Goal: Transaction & Acquisition: Purchase product/service

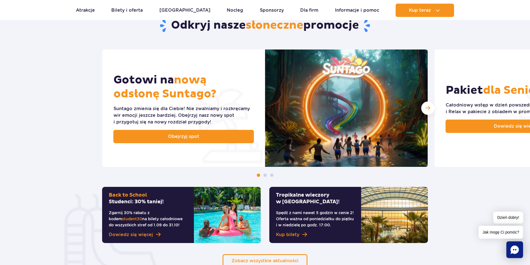
scroll to position [111, 0]
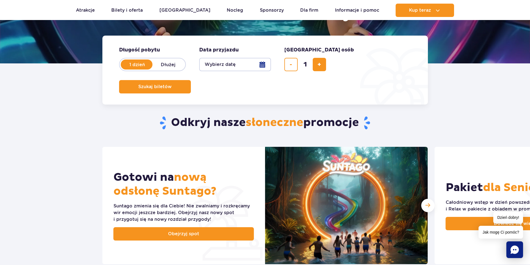
click at [225, 67] on button "Wybierz datę" at bounding box center [235, 64] width 72 height 13
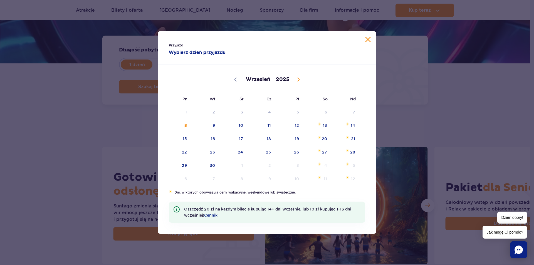
click at [295, 80] on span at bounding box center [298, 79] width 9 height 9
select select "9"
click at [320, 124] on span "Październik 11, 2025" at bounding box center [319, 123] width 3 height 3
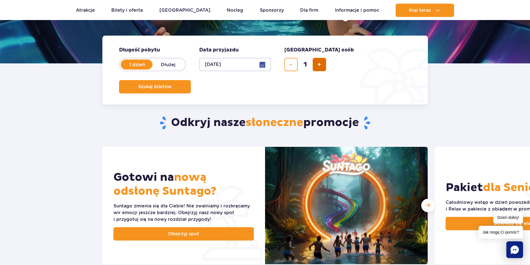
click at [321, 65] on span "dodaj bilet" at bounding box center [320, 65] width 4 height 0
type input "2"
click at [191, 80] on button "Szukaj biletów" at bounding box center [155, 86] width 72 height 13
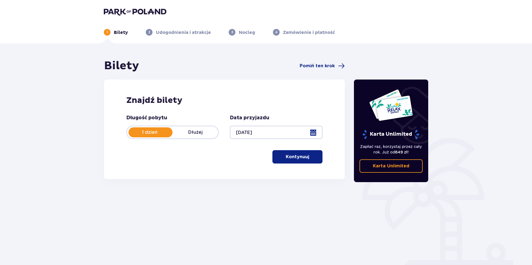
click at [290, 160] on p "Kontynuuj" at bounding box center [297, 157] width 23 height 6
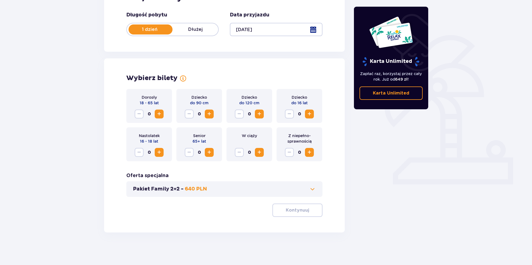
scroll to position [104, 0]
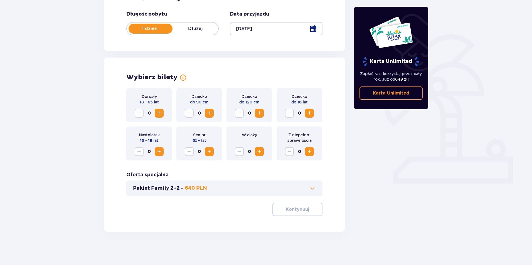
click at [160, 112] on span "Increase" at bounding box center [159, 113] width 7 height 7
click at [273, 209] on button "Kontynuuj" at bounding box center [297, 209] width 50 height 13
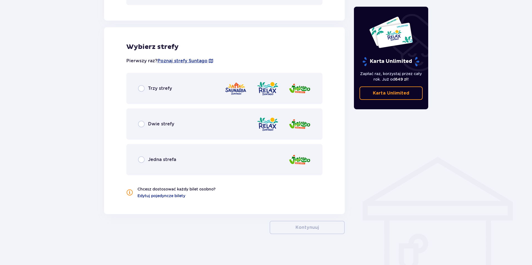
scroll to position [298, 0]
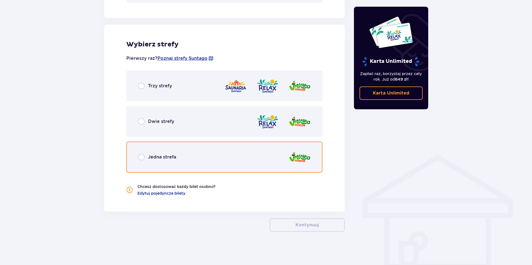
click at [144, 157] on input "radio" at bounding box center [141, 157] width 7 height 7
radio input "true"
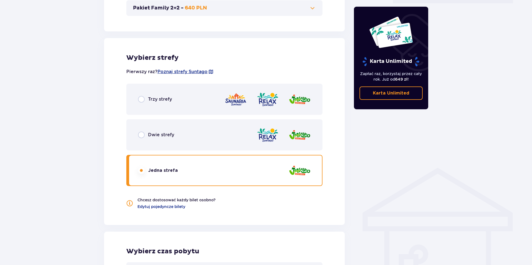
scroll to position [145, 0]
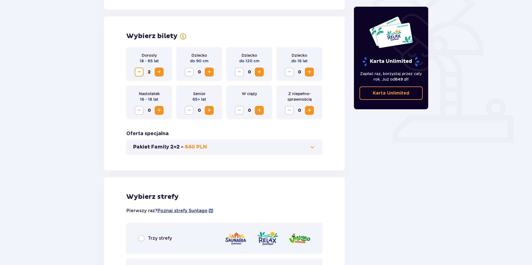
click at [145, 72] on span "2" at bounding box center [149, 72] width 9 height 9
click at [138, 72] on span "Decrease" at bounding box center [139, 72] width 7 height 7
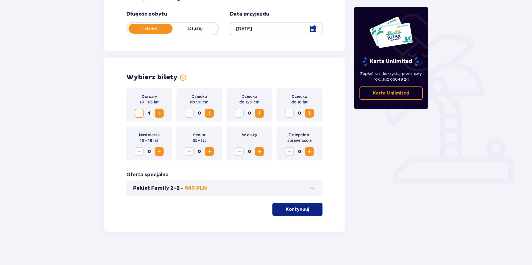
scroll to position [104, 0]
click at [302, 207] on p "Kontynuuj" at bounding box center [297, 210] width 23 height 6
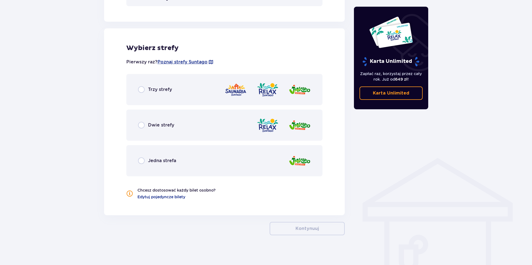
scroll to position [298, 0]
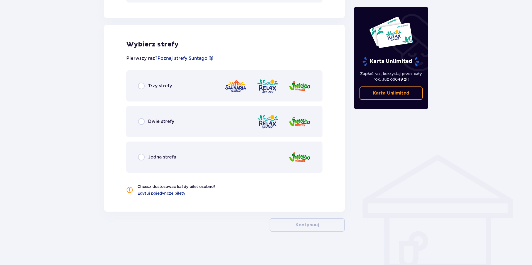
click at [299, 154] on img at bounding box center [300, 157] width 22 height 16
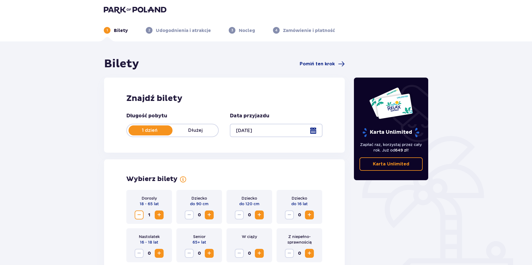
scroll to position [0, 0]
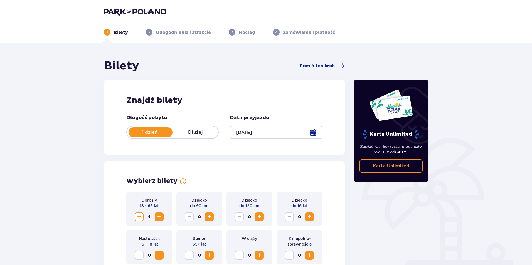
click at [267, 132] on div at bounding box center [276, 132] width 92 height 13
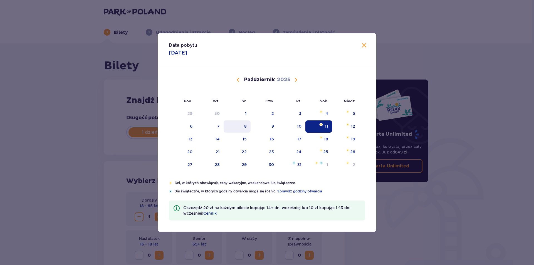
click at [243, 125] on div "8" at bounding box center [237, 127] width 27 height 12
type input "08.10.25"
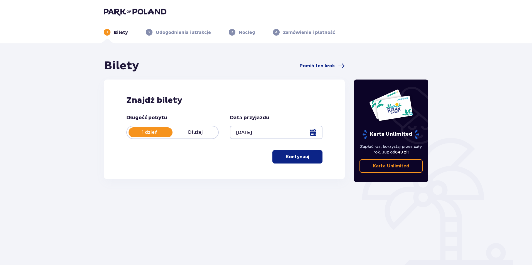
click at [289, 160] on p "Kontynuuj" at bounding box center [297, 157] width 23 height 6
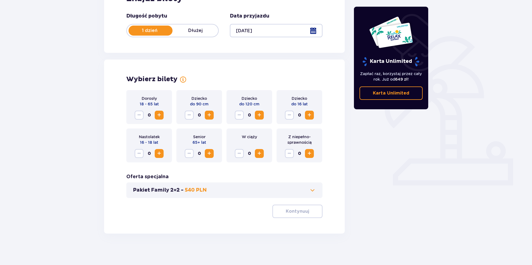
scroll to position [104, 0]
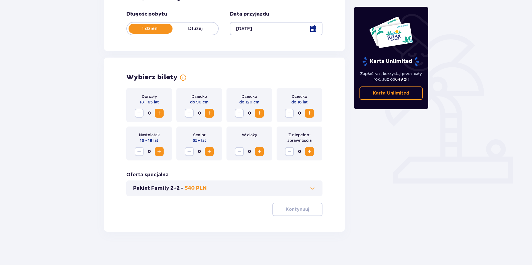
drag, startPoint x: 156, startPoint y: 113, endPoint x: 158, endPoint y: 116, distance: 4.1
click at [158, 116] on button "Increase" at bounding box center [159, 113] width 9 height 9
click at [288, 209] on p "Kontynuuj" at bounding box center [297, 210] width 23 height 6
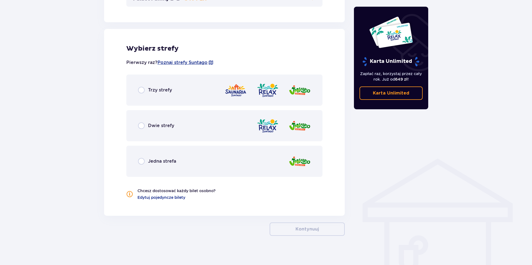
scroll to position [298, 0]
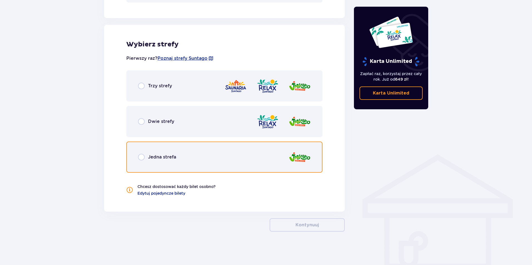
click at [141, 155] on input "radio" at bounding box center [141, 157] width 7 height 7
radio input "true"
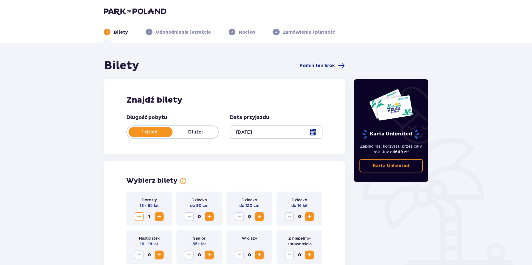
scroll to position [0, 0]
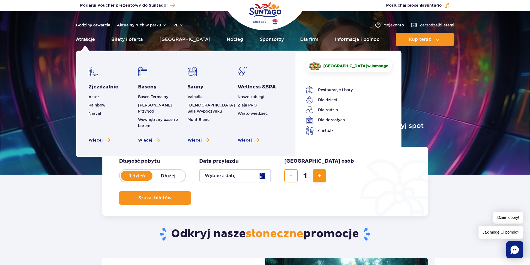
click at [87, 38] on link "Atrakcje" at bounding box center [85, 39] width 19 height 13
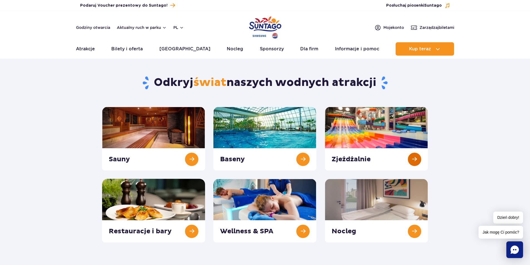
click at [412, 159] on link at bounding box center [376, 139] width 103 height 64
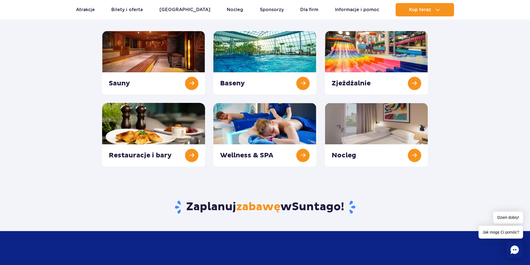
scroll to position [83, 0]
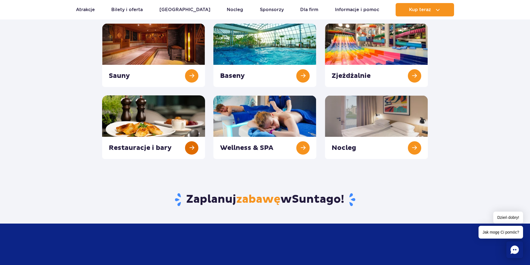
click at [195, 149] on link at bounding box center [153, 127] width 103 height 64
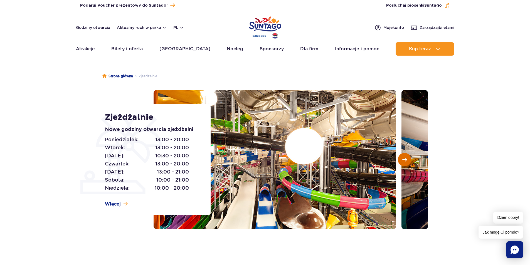
click at [407, 161] on button "Następny slajd" at bounding box center [404, 159] width 13 height 13
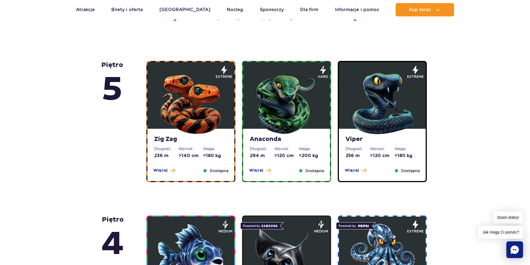
scroll to position [306, 0]
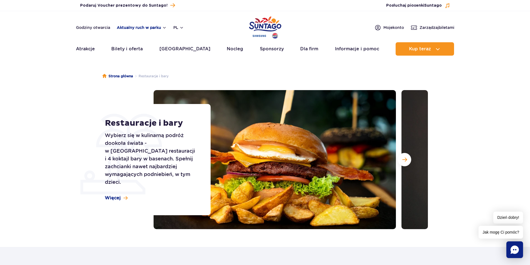
click at [139, 28] on button "Aktualny ruch w parku" at bounding box center [142, 27] width 50 height 4
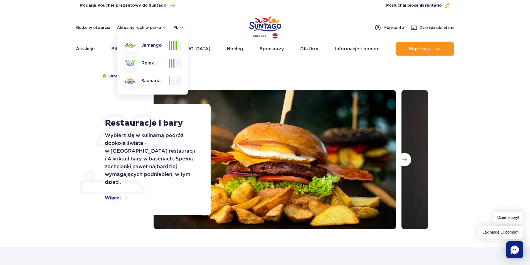
click at [173, 45] on span at bounding box center [173, 45] width 1 height 9
click at [133, 46] on img at bounding box center [130, 45] width 11 height 4
click at [129, 46] on img at bounding box center [130, 45] width 11 height 4
click at [164, 44] on div "Jamango" at bounding box center [146, 45] width 45 height 13
click at [174, 50] on div "Jamango Relax Saunaria" at bounding box center [153, 63] width 58 height 49
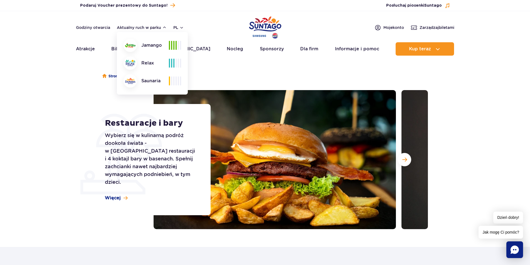
click at [164, 83] on div "Saunaria" at bounding box center [146, 80] width 45 height 13
click at [163, 29] on button "Aktualny ruch w parku" at bounding box center [142, 27] width 50 height 4
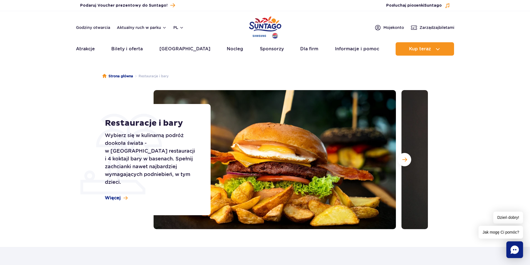
click at [89, 31] on header "Godziny otwarcia Aktualny ruch w parku pl PL EN UA Moje konto Zarządzaj biletam…" at bounding box center [265, 35] width 530 height 48
click at [90, 29] on link "Godziny otwarcia" at bounding box center [93, 28] width 34 height 6
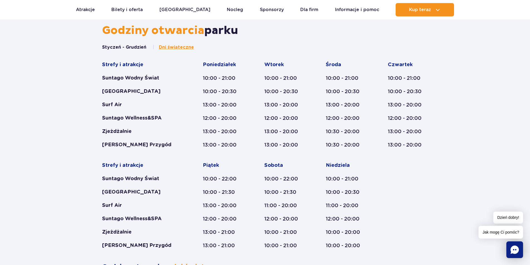
scroll to position [286, 0]
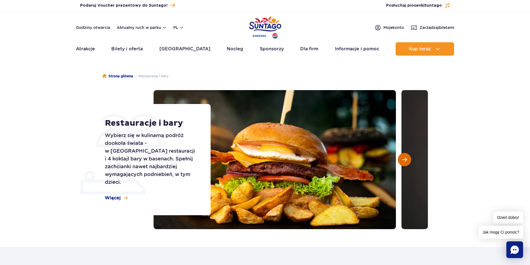
click at [402, 163] on button "Następny slajd" at bounding box center [404, 159] width 13 height 13
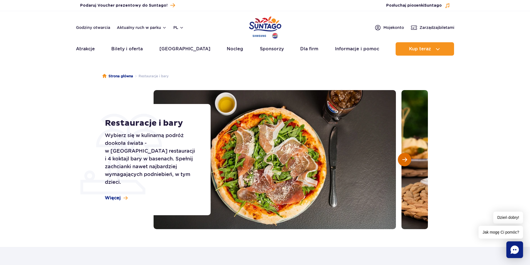
click at [402, 163] on button "Następny slajd" at bounding box center [404, 159] width 13 height 13
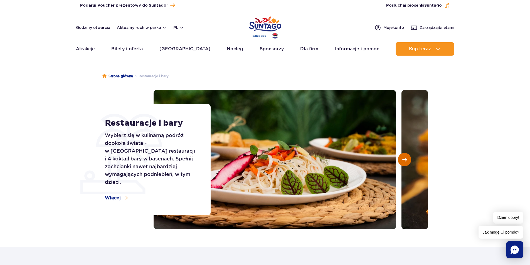
click at [402, 163] on button "Następny slajd" at bounding box center [404, 159] width 13 height 13
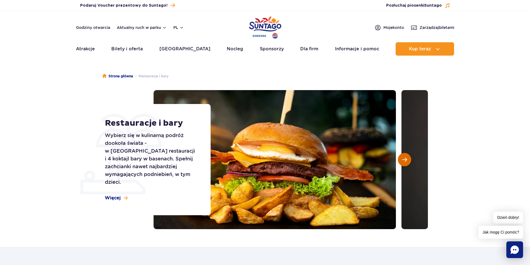
click at [402, 163] on button "Następny slajd" at bounding box center [404, 159] width 13 height 13
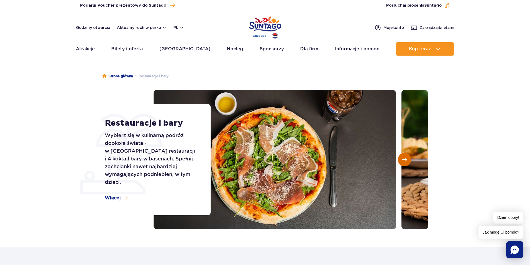
click at [402, 163] on button "Następny slajd" at bounding box center [404, 159] width 13 height 13
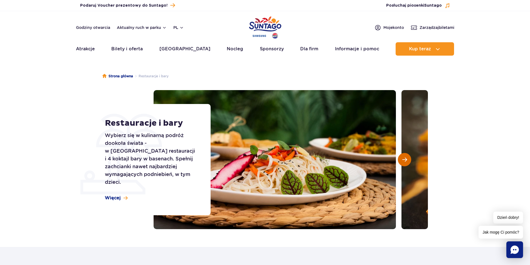
click at [402, 163] on button "Następny slajd" at bounding box center [404, 159] width 13 height 13
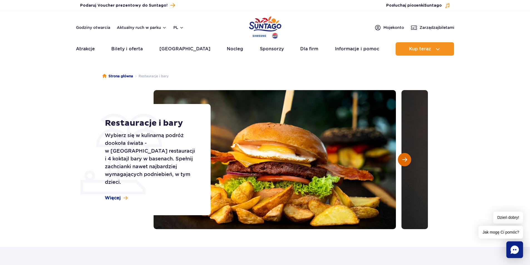
click at [402, 163] on button "Następny slajd" at bounding box center [404, 159] width 13 height 13
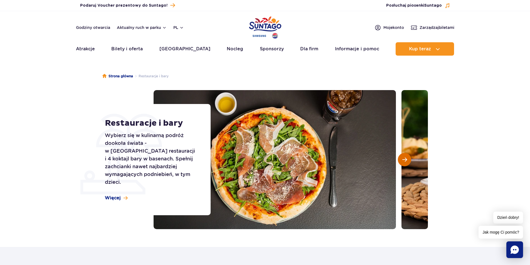
click at [402, 163] on button "Następny slajd" at bounding box center [404, 159] width 13 height 13
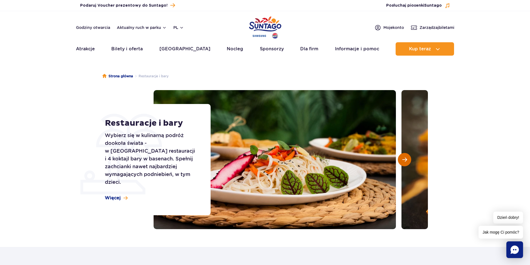
click at [402, 163] on button "Następny slajd" at bounding box center [404, 159] width 13 height 13
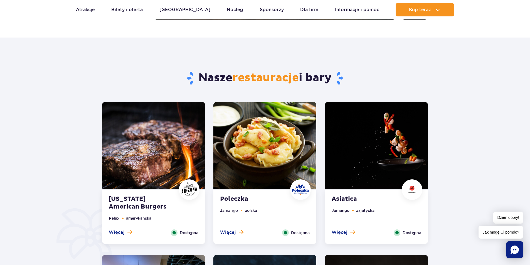
scroll to position [223, 0]
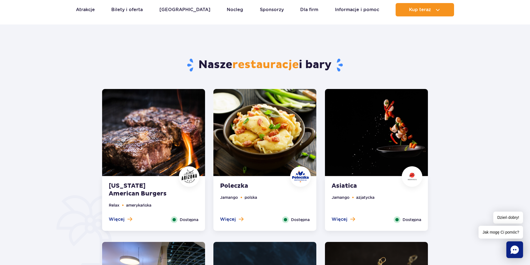
click at [234, 223] on div "Więcej Zamknij" at bounding box center [232, 220] width 32 height 7
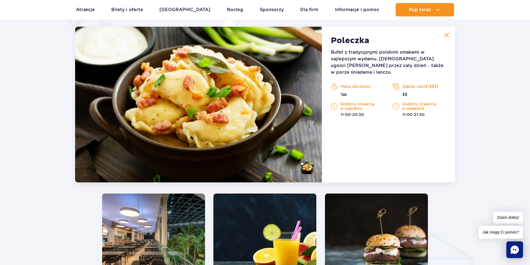
scroll to position [405, 0]
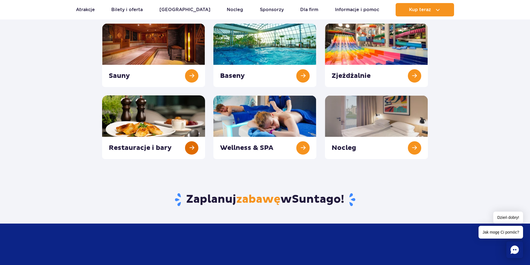
click at [194, 146] on link at bounding box center [153, 127] width 103 height 64
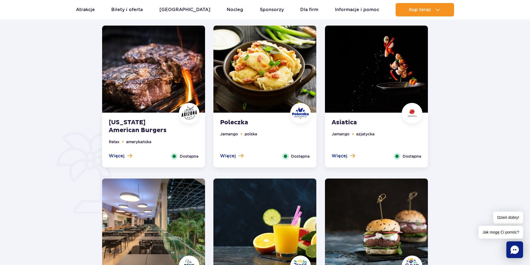
scroll to position [362, 0]
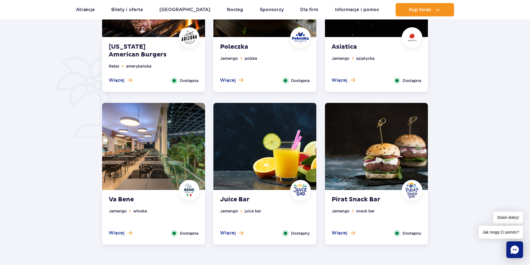
click at [375, 170] on img at bounding box center [376, 146] width 103 height 87
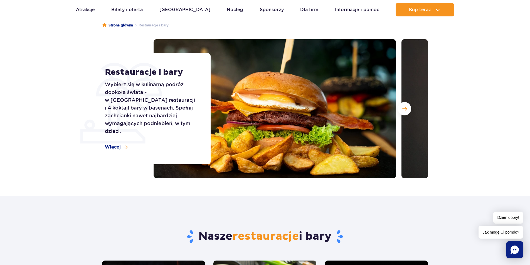
scroll to position [0, 0]
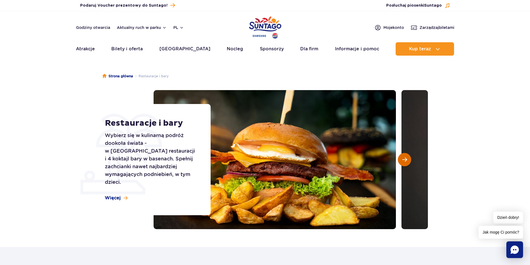
click at [405, 164] on button "Następny slajd" at bounding box center [404, 159] width 13 height 13
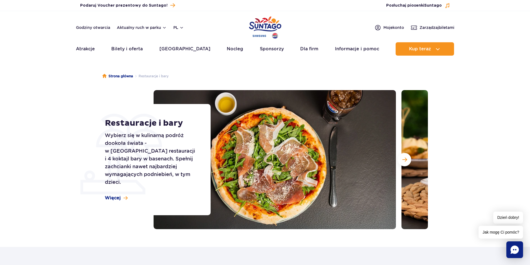
click at [282, 159] on img at bounding box center [275, 159] width 242 height 139
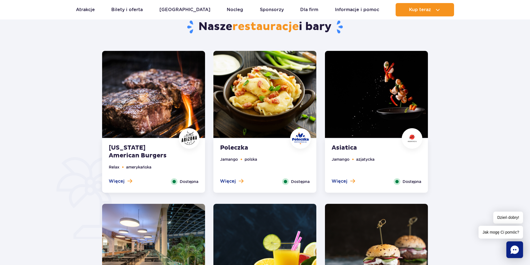
scroll to position [362, 0]
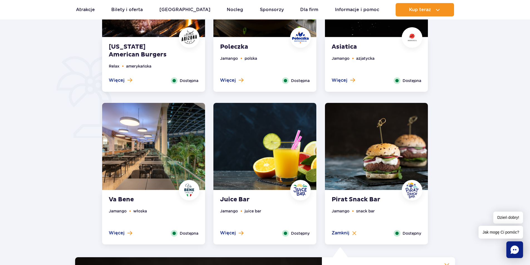
click at [178, 136] on img at bounding box center [153, 146] width 103 height 87
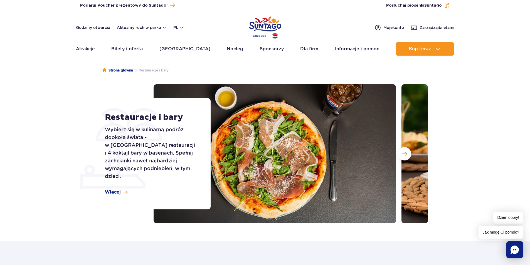
scroll to position [0, 0]
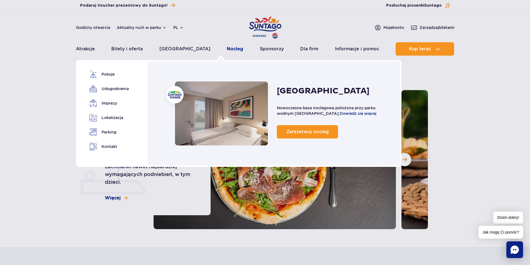
click at [227, 49] on link "Nocleg" at bounding box center [235, 48] width 16 height 13
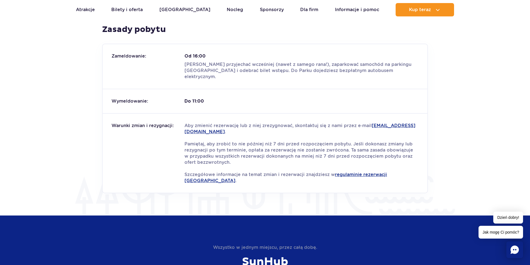
scroll to position [779, 0]
